Goal: Use online tool/utility: Utilize a website feature to perform a specific function

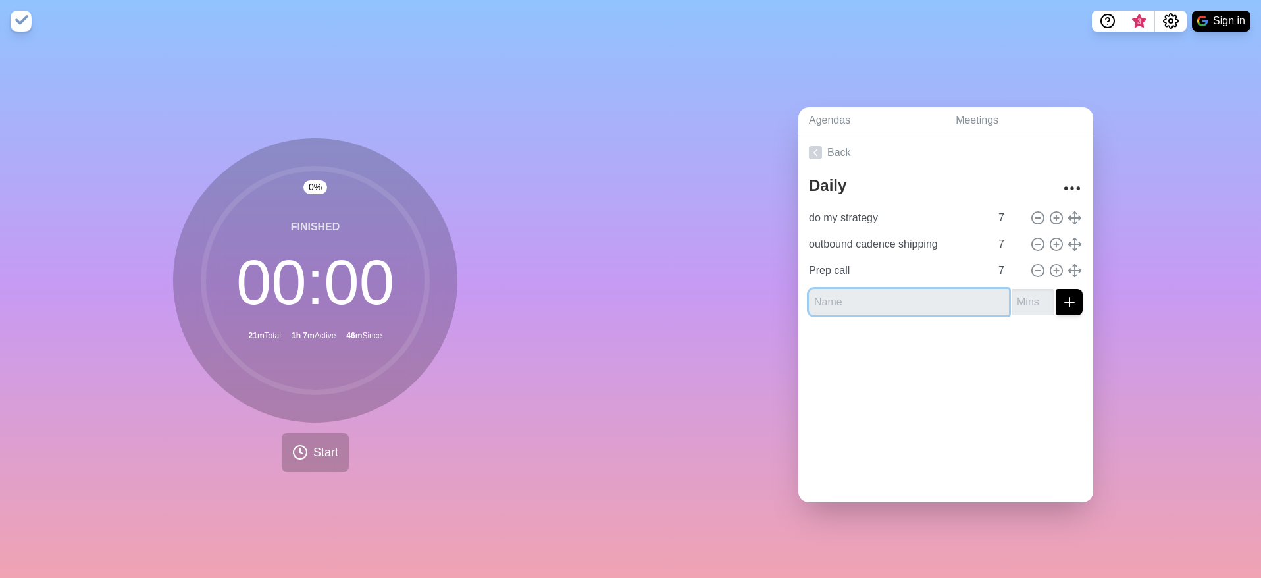
click at [918, 307] on input "text" at bounding box center [909, 302] width 200 height 26
type input "shopify shipping"
click at [1012, 299] on input "number" at bounding box center [1033, 302] width 42 height 26
type input "15"
click at [1056, 289] on button "submit" at bounding box center [1069, 302] width 26 height 26
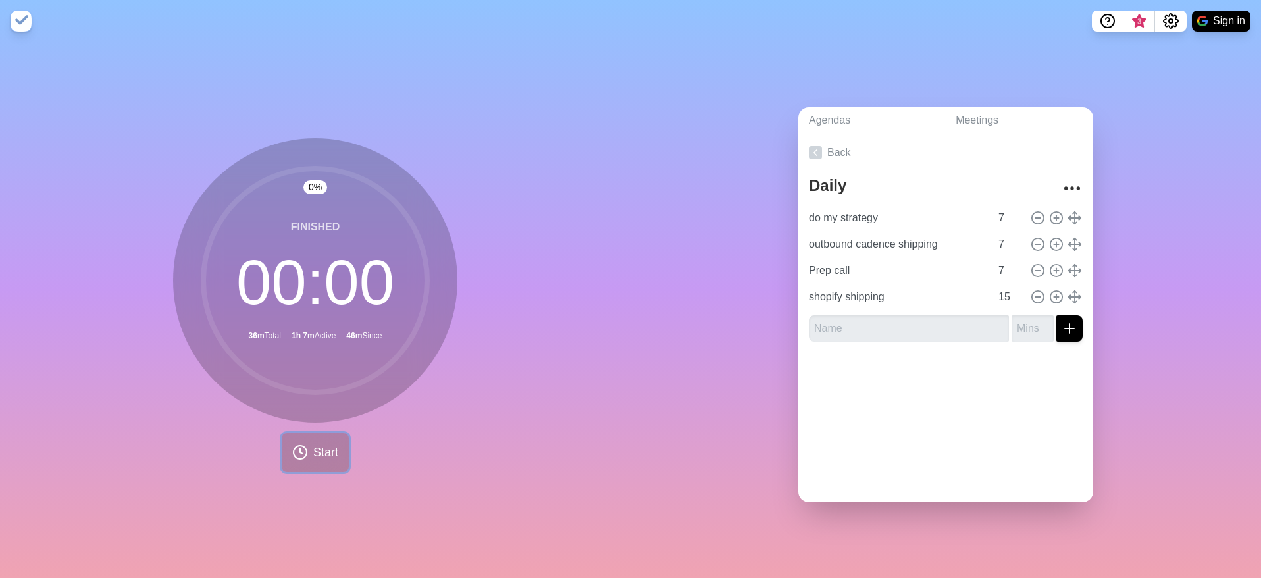
click at [327, 444] on span "Start" at bounding box center [325, 453] width 25 height 18
click at [296, 443] on button at bounding box center [315, 452] width 44 height 44
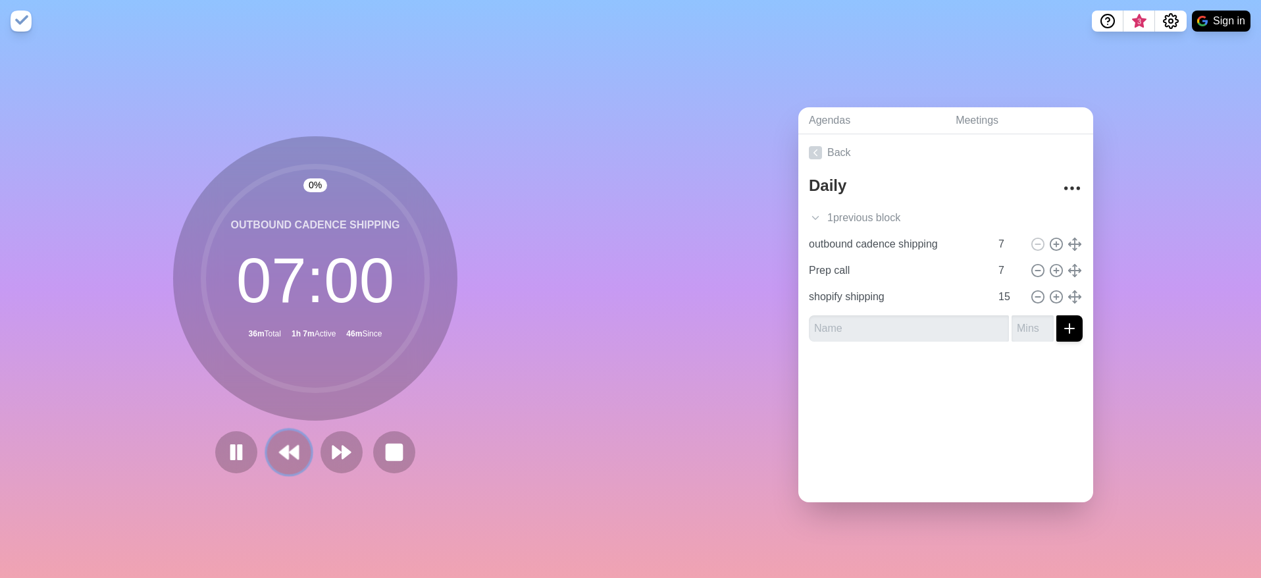
click at [305, 443] on button at bounding box center [289, 452] width 44 height 44
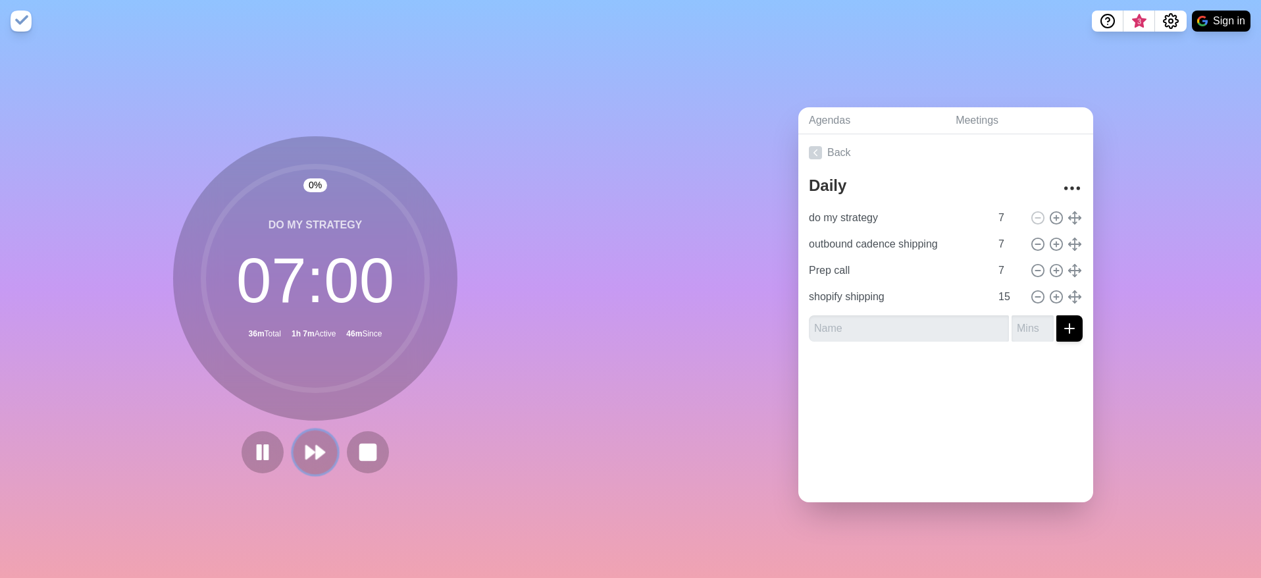
click at [319, 442] on icon at bounding box center [315, 452] width 22 height 22
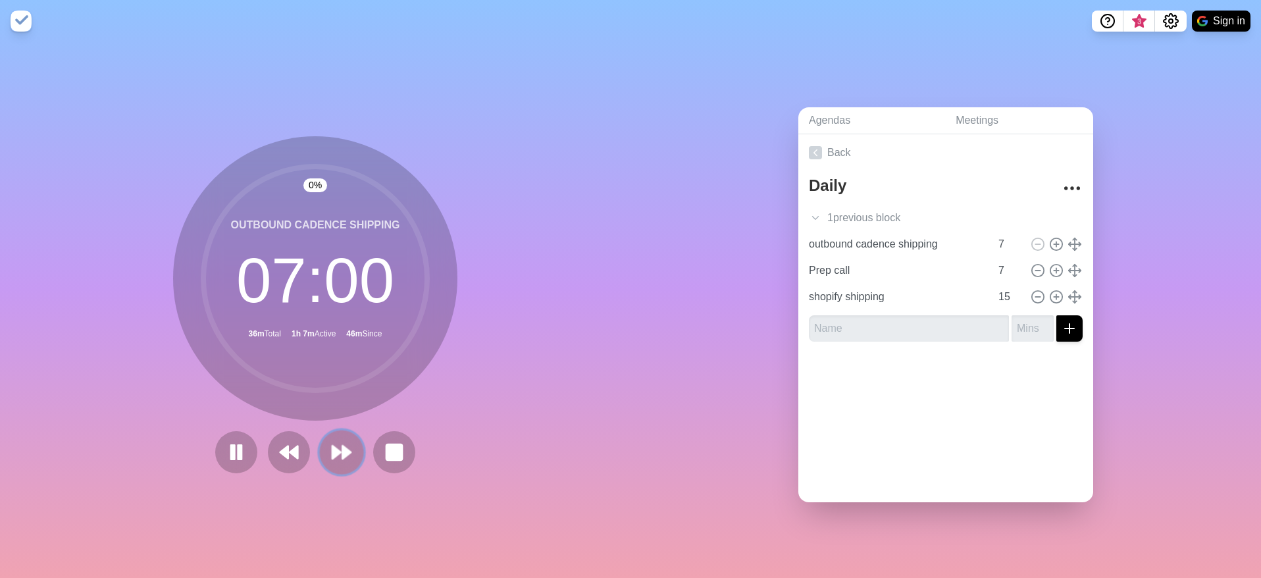
click at [319, 442] on button at bounding box center [341, 452] width 44 height 44
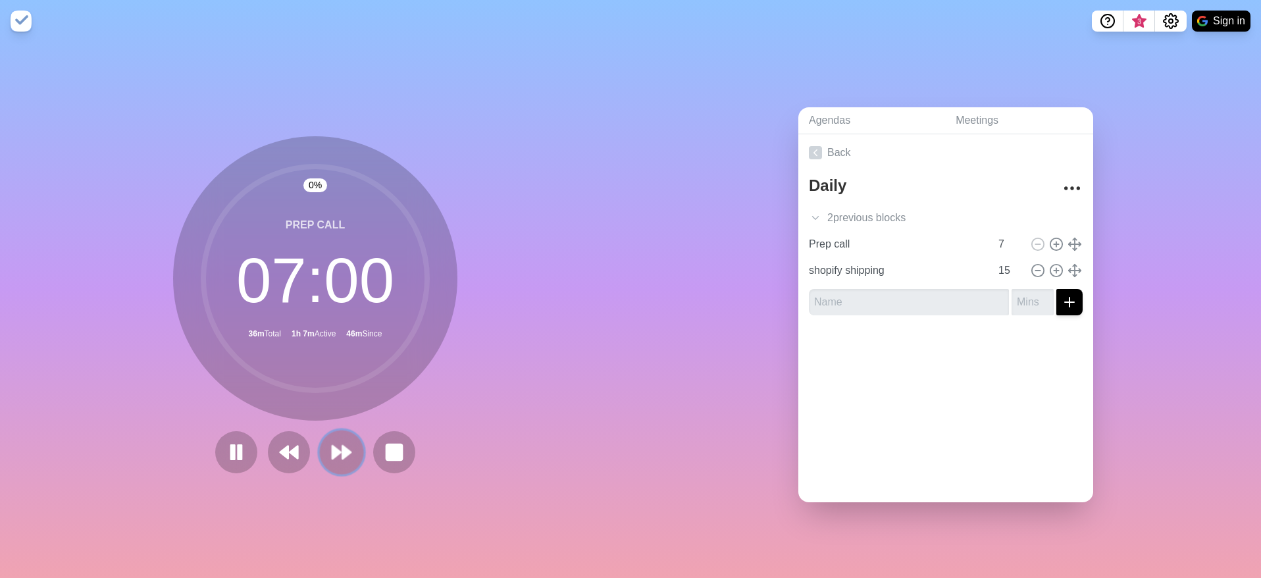
click at [332, 446] on polygon at bounding box center [336, 452] width 9 height 13
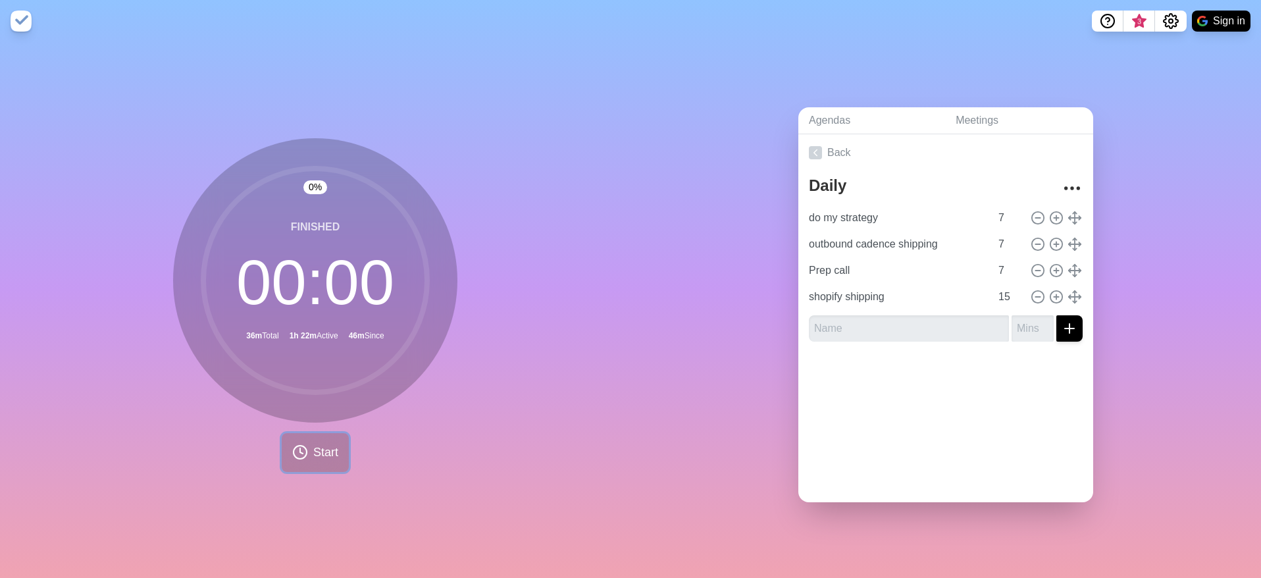
click at [326, 440] on button "Start" at bounding box center [315, 452] width 67 height 39
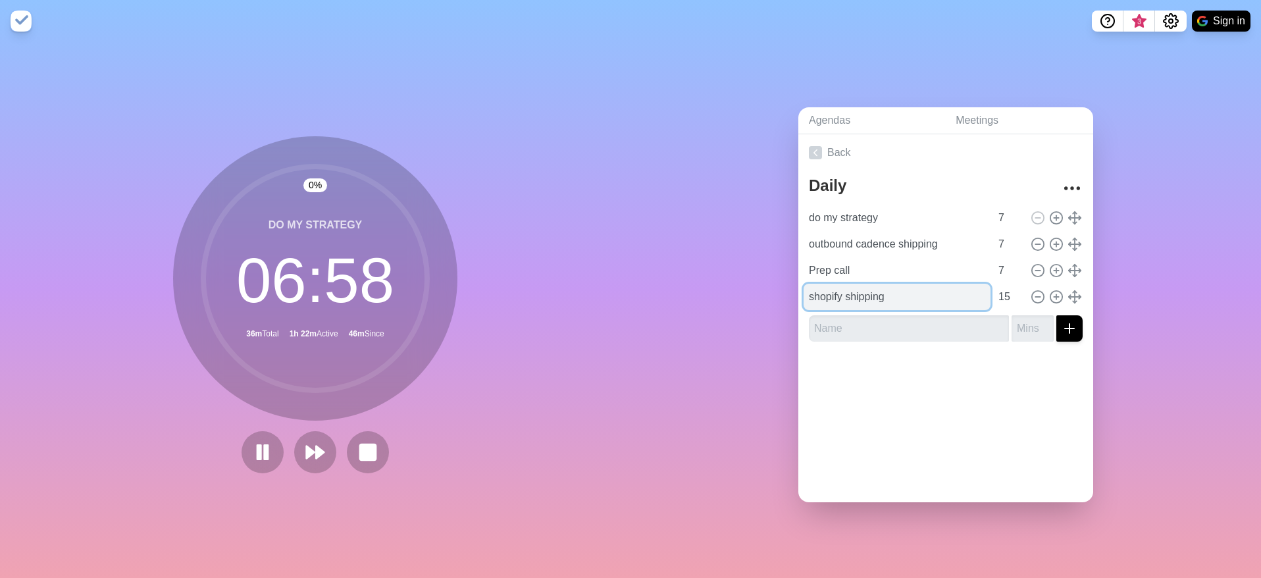
click at [848, 294] on input "shopify shipping" at bounding box center [897, 297] width 187 height 26
click at [324, 462] on button at bounding box center [315, 452] width 44 height 44
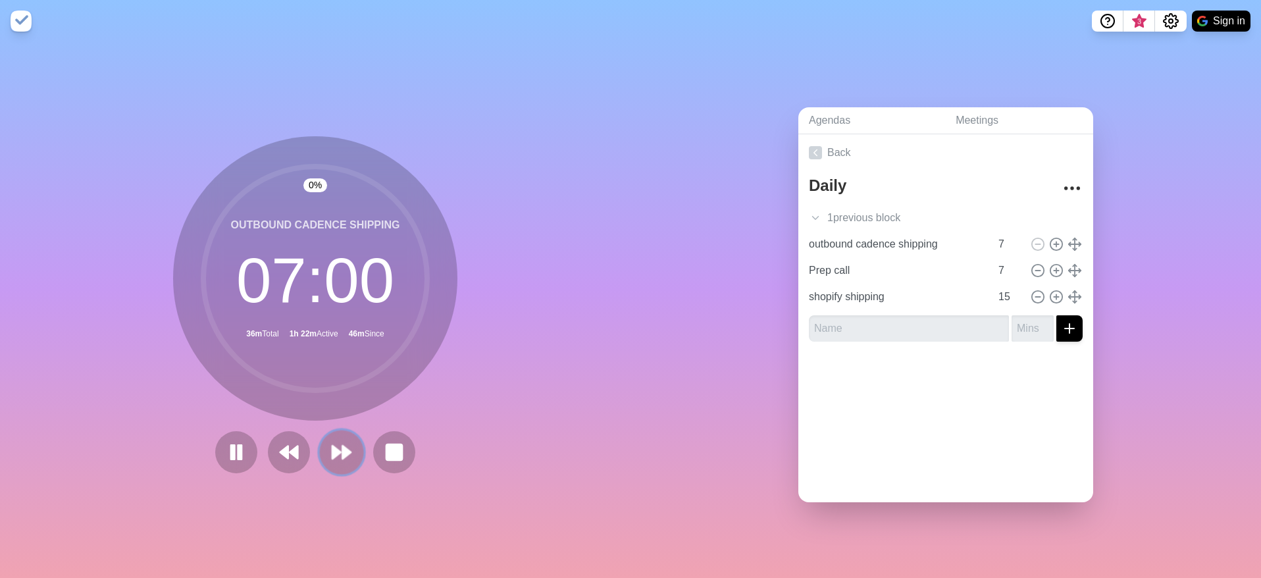
click at [321, 460] on button at bounding box center [341, 452] width 44 height 44
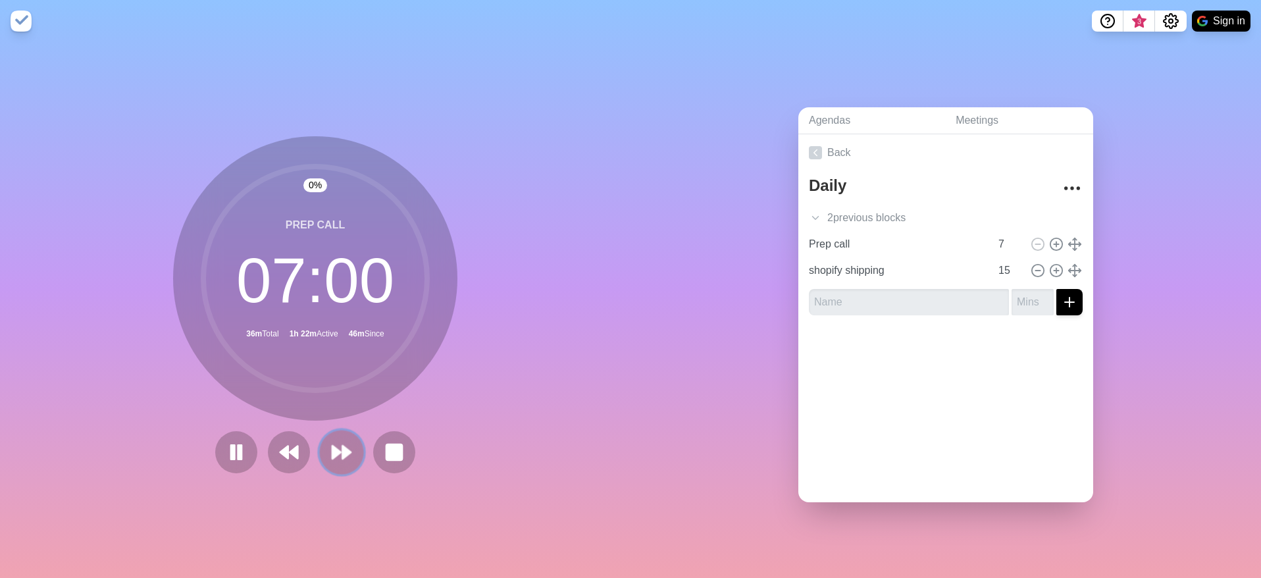
click at [320, 457] on button at bounding box center [341, 452] width 44 height 44
